Goal: Navigation & Orientation: Find specific page/section

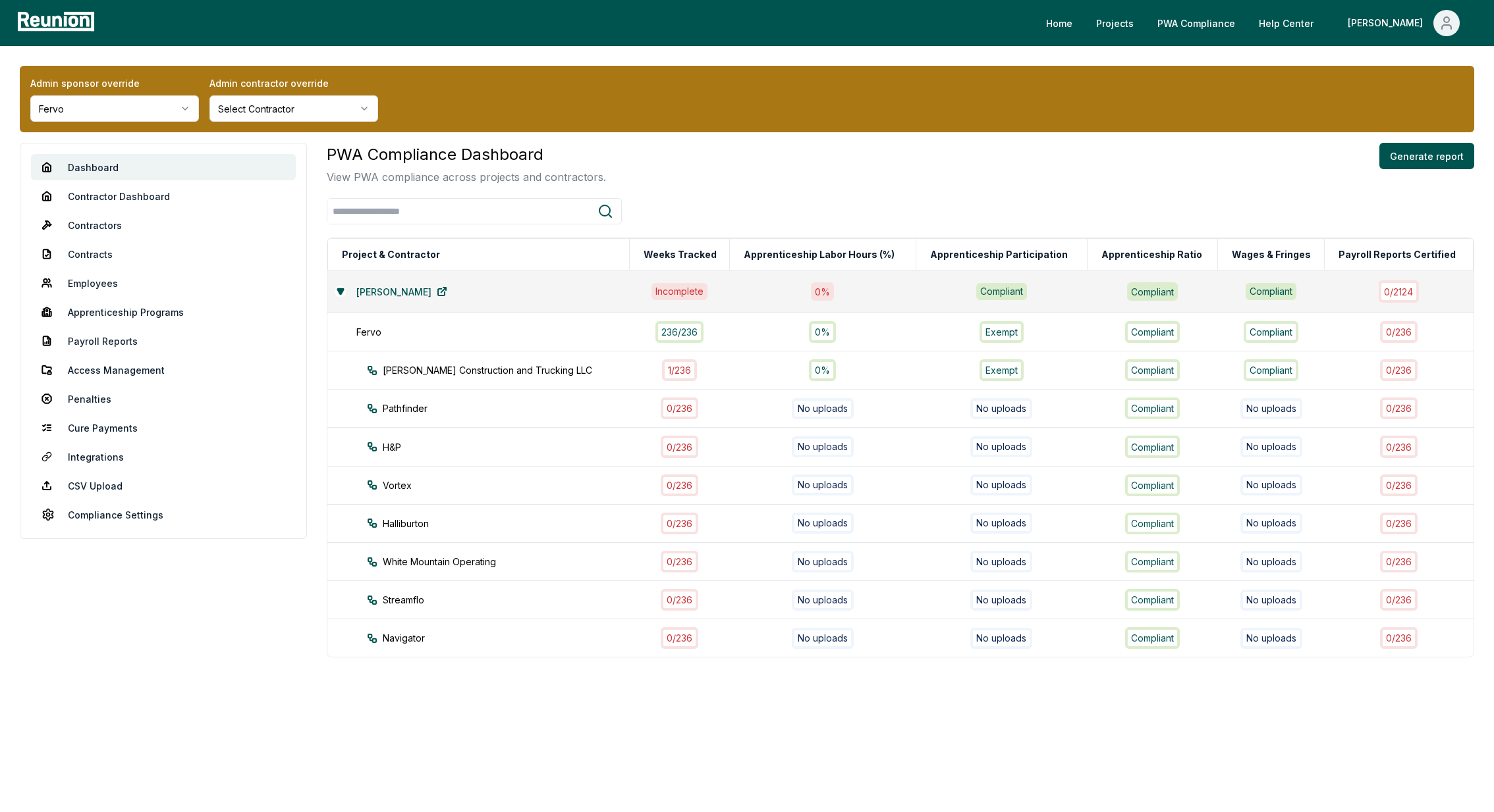
click at [110, 104] on html "Please visit us on your desktop We're working on making our marketplace mobile-…" at bounding box center [747, 406] width 1494 height 812
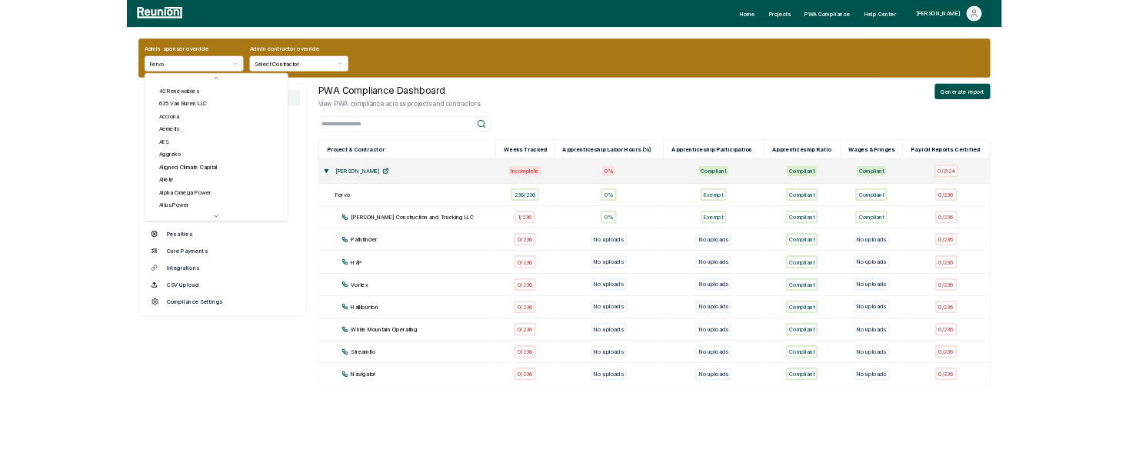
scroll to position [44, 0]
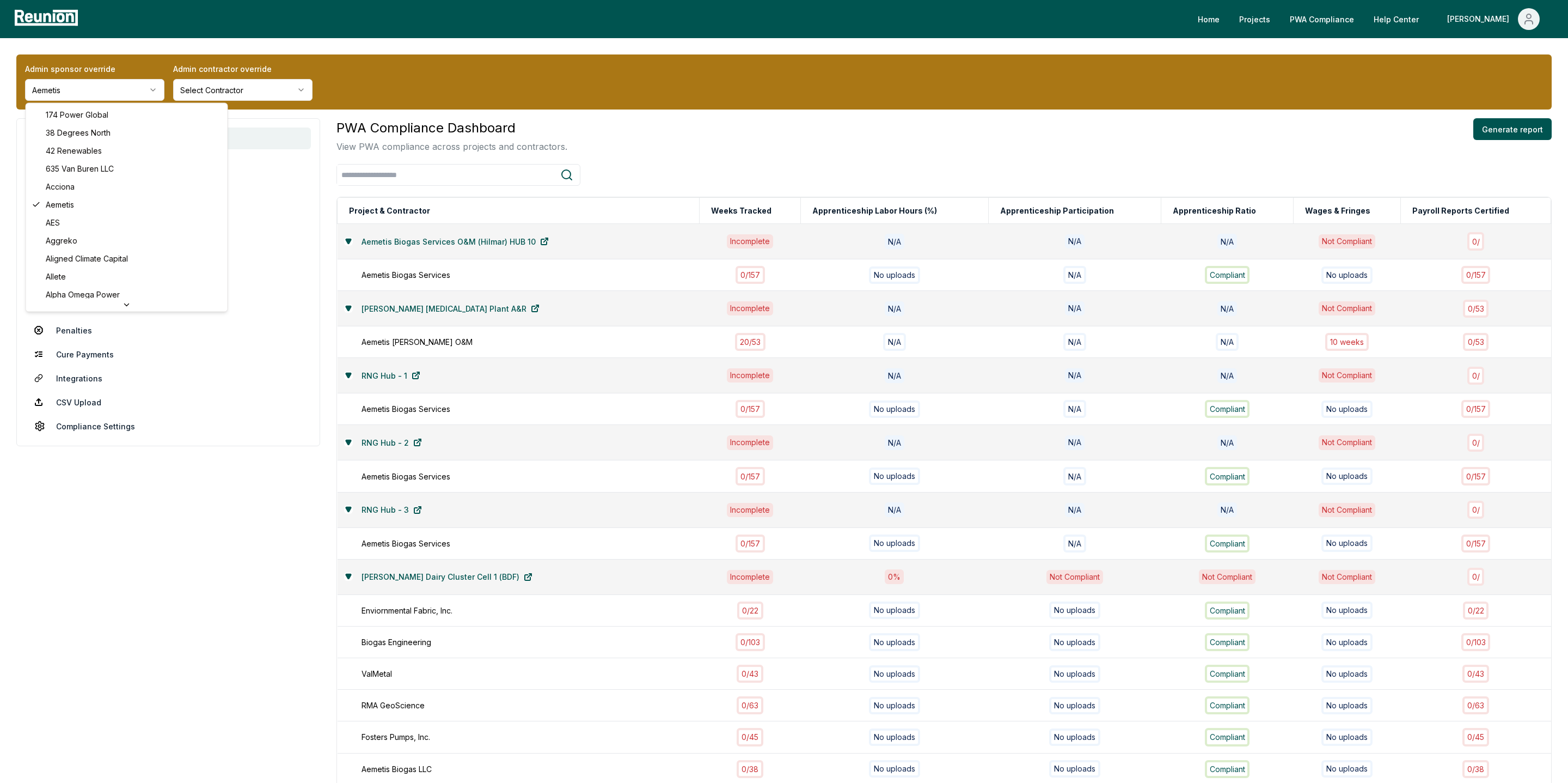
click at [91, 86] on html "Please visit us on your desktop We're working on making our marketplace mobile-…" at bounding box center [784, 776] width 1568 height 1552
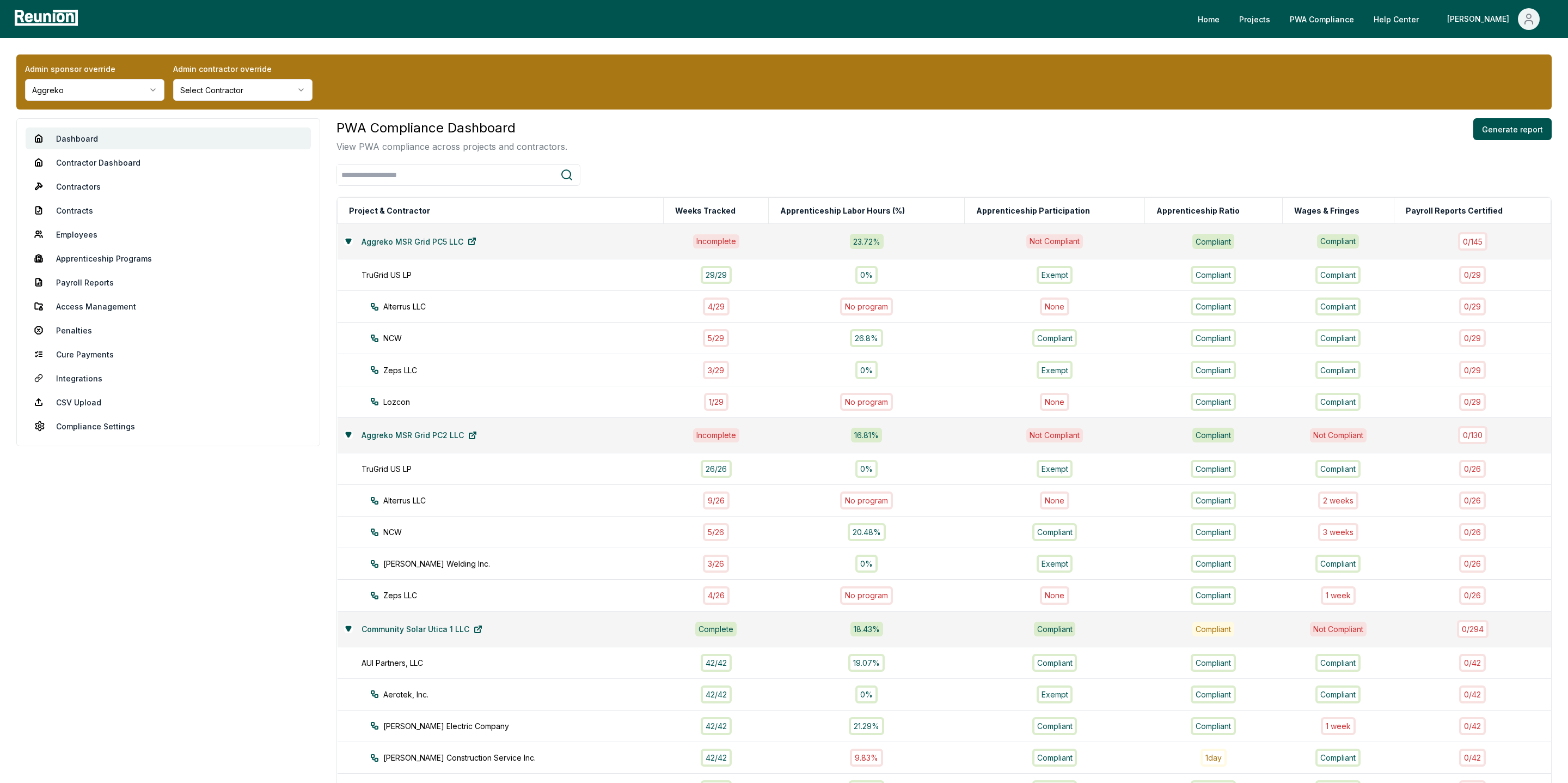
click at [60, 98] on html "Please visit us on your desktop We're working on making our marketplace mobile-…" at bounding box center [784, 745] width 1568 height 1490
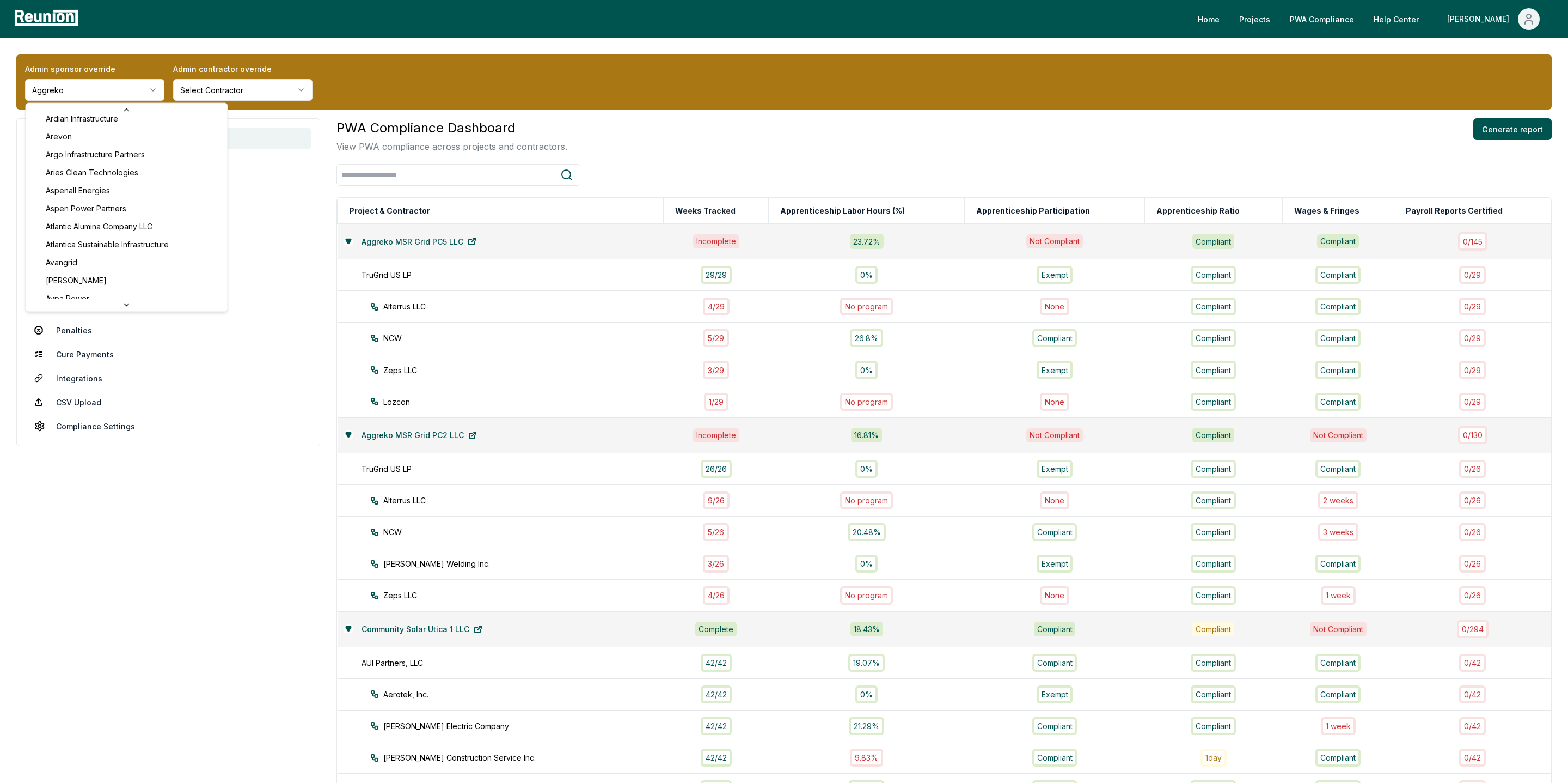
scroll to position [389, 0]
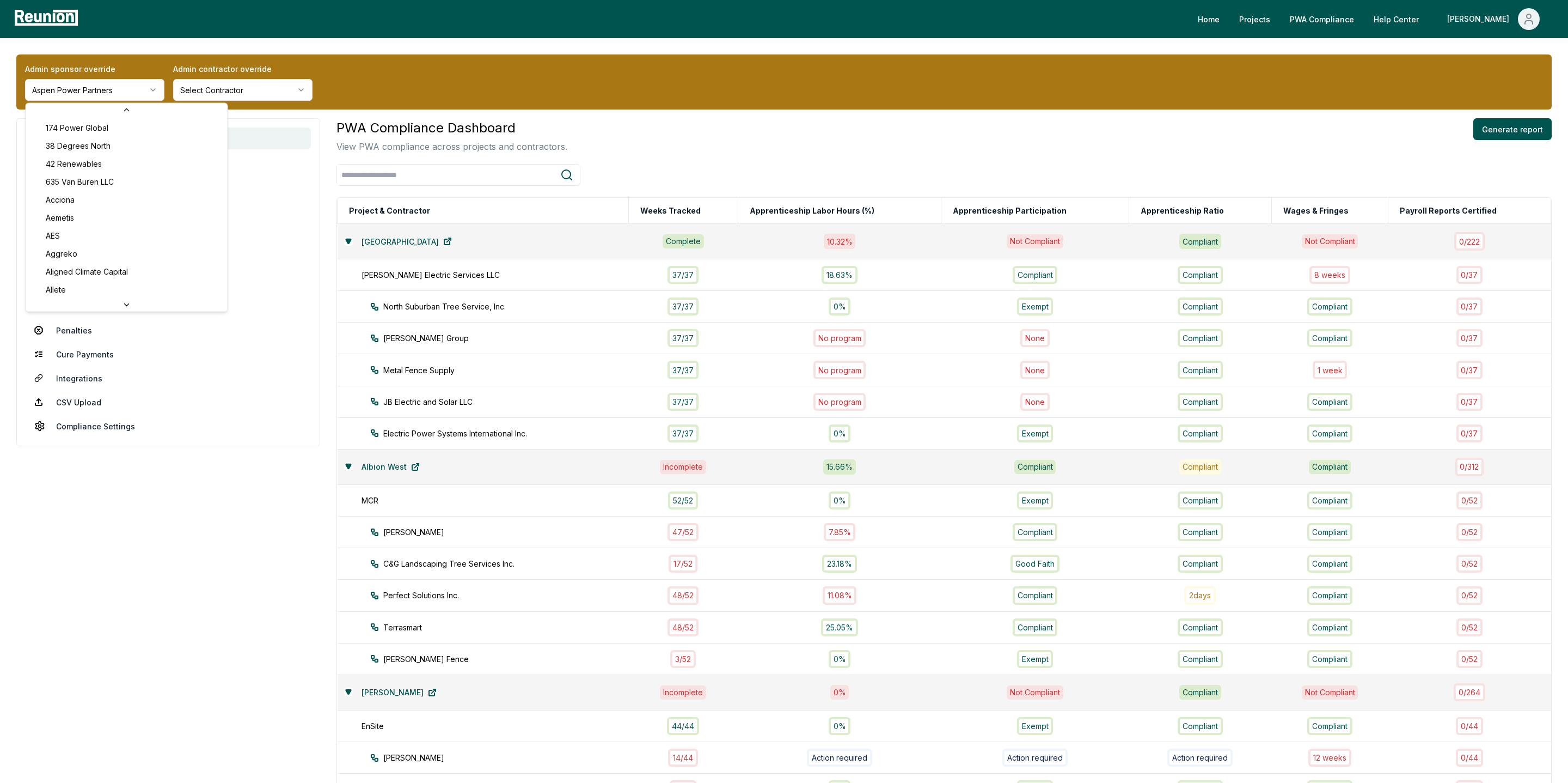
click at [79, 92] on html "Please visit us on your desktop We're working on making our marketplace mobile-…" at bounding box center [784, 697] width 1568 height 1395
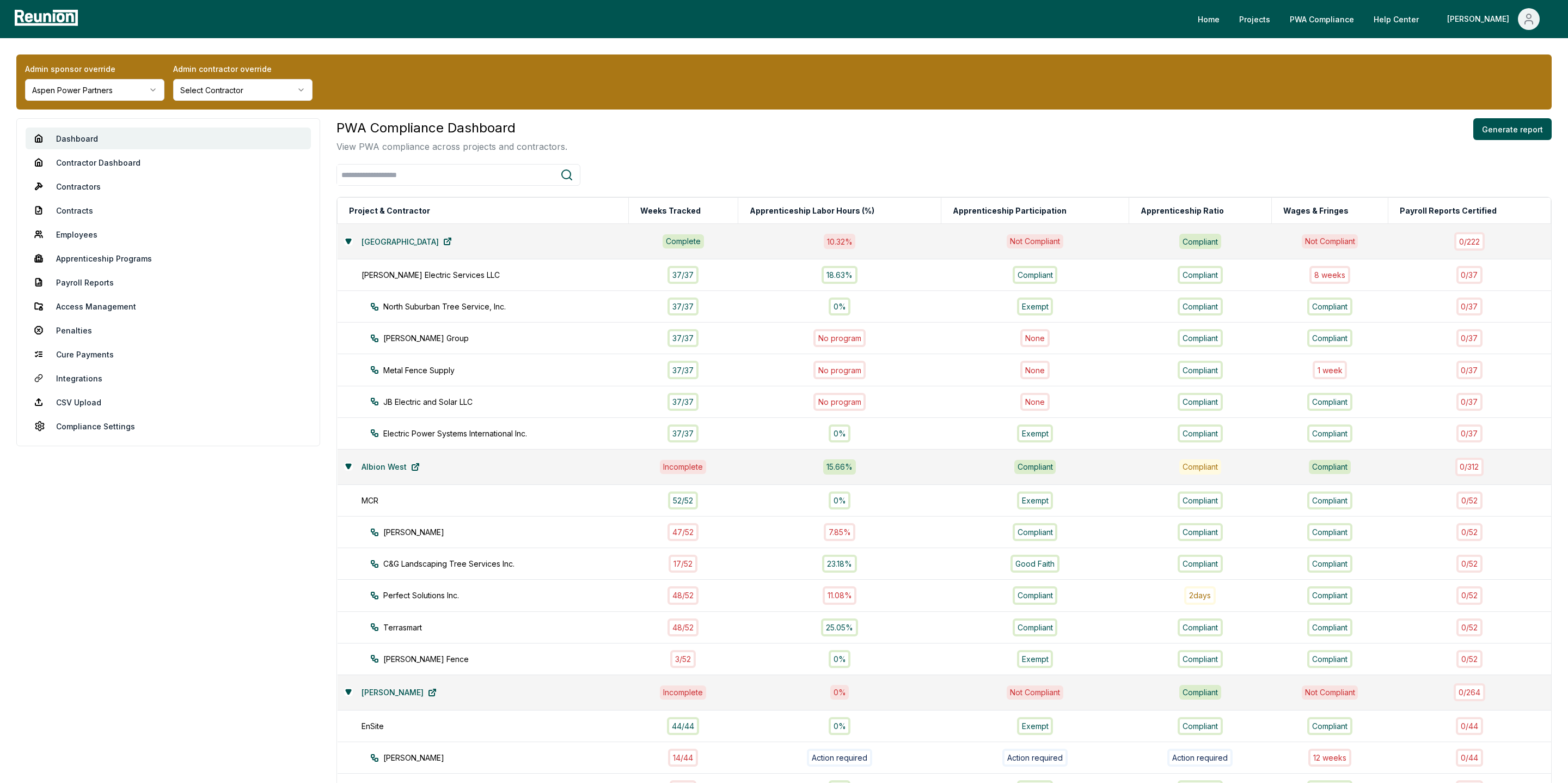
click at [89, 91] on html "Please visit us on your desktop We're working on making our marketplace mobile-…" at bounding box center [784, 697] width 1568 height 1395
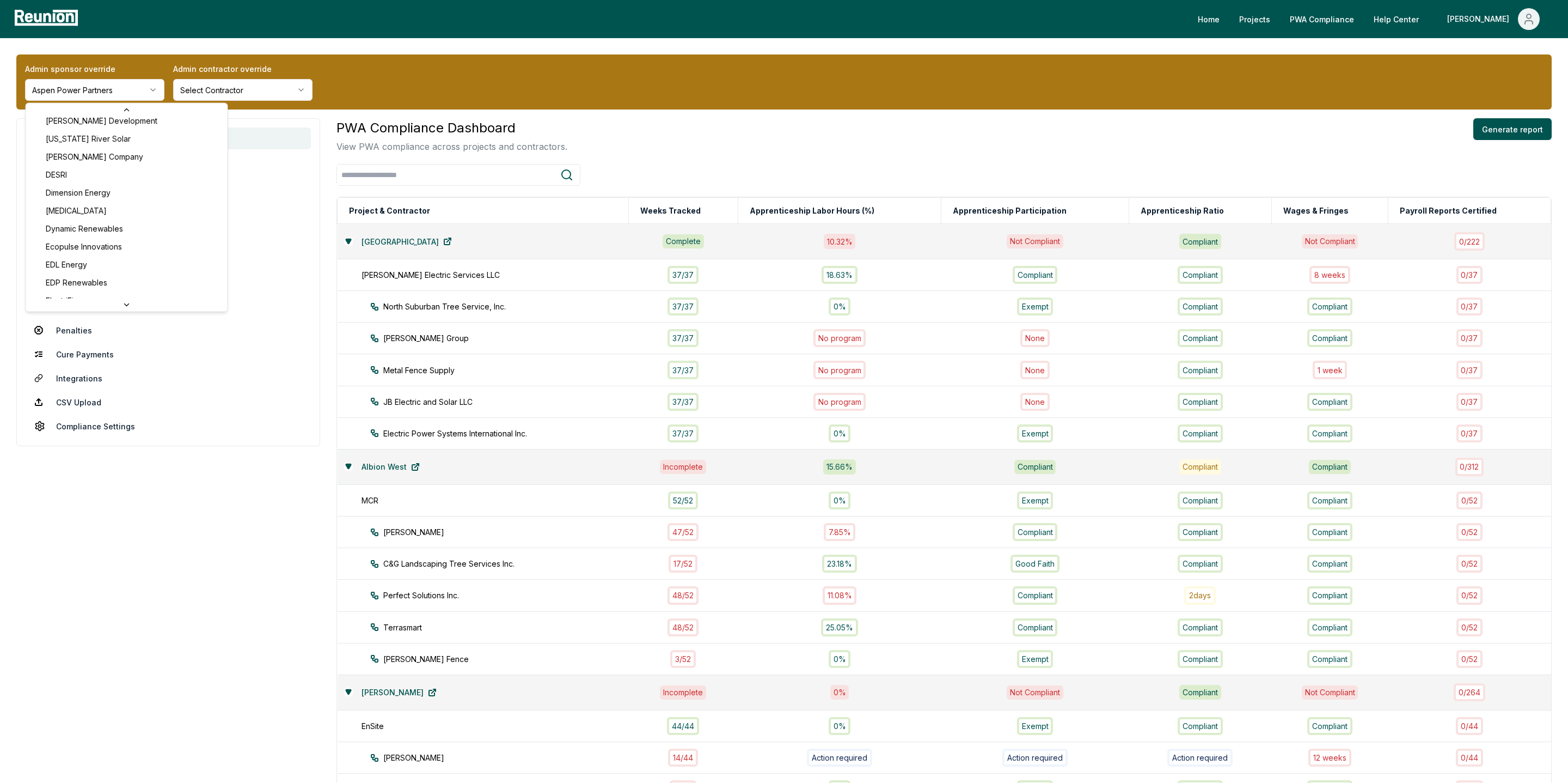
scroll to position [1255, 0]
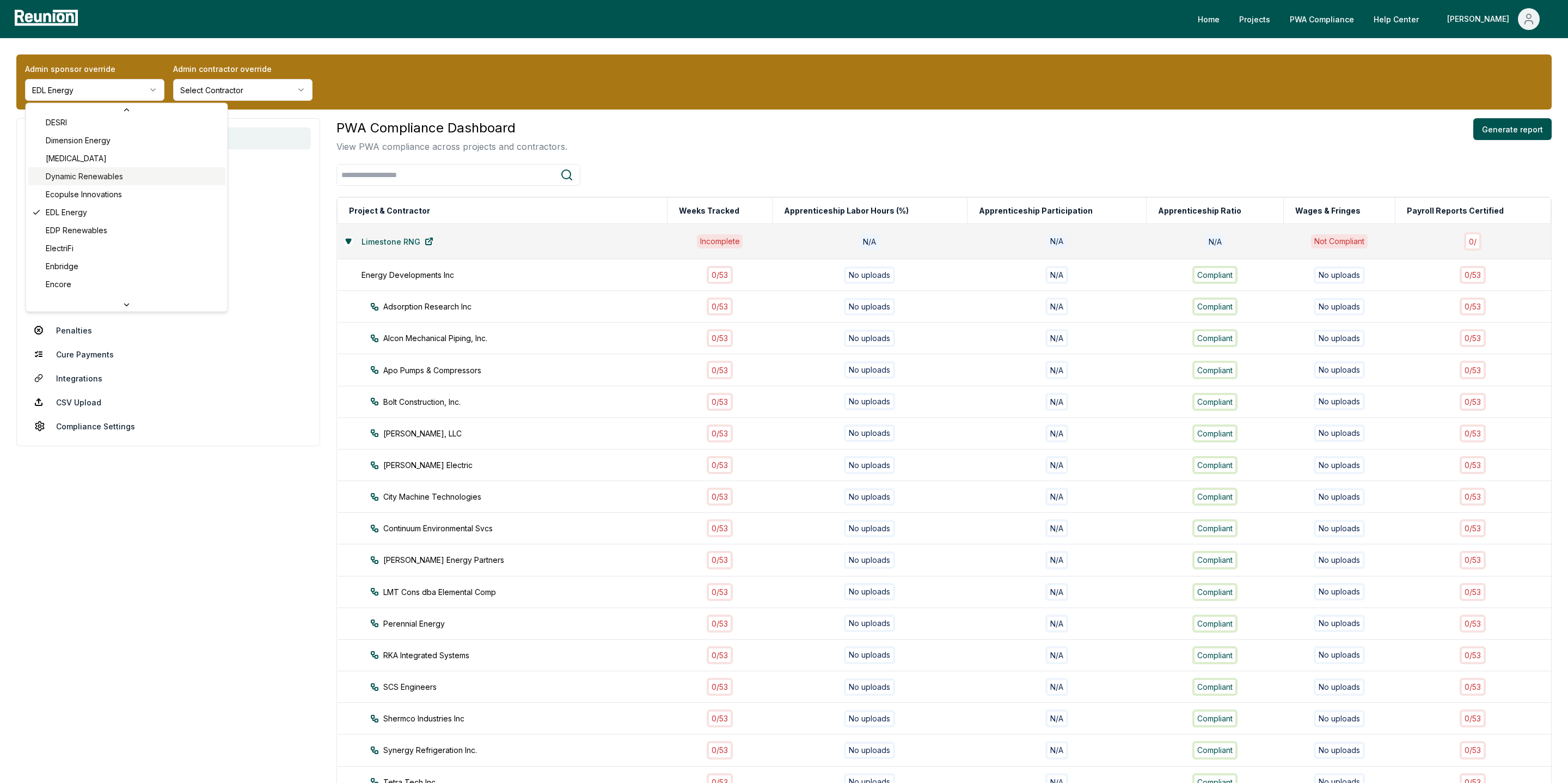
scroll to position [1303, 0]
